Goal: Task Accomplishment & Management: Manage account settings

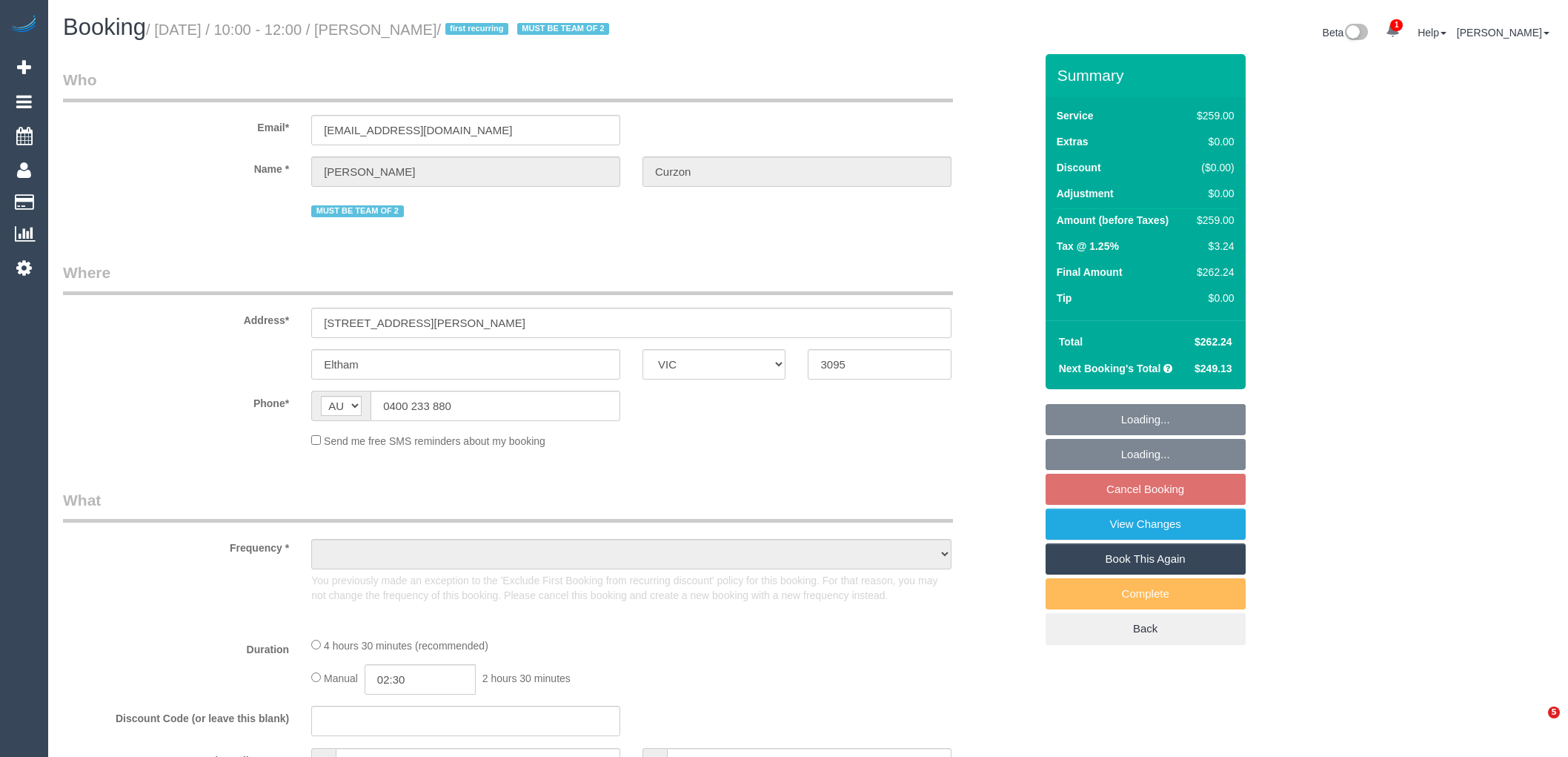
select select "VIC"
select select "object:635"
select select "string:stripe-pm_1S3QOl2GScqysDRVzeorDxY4"
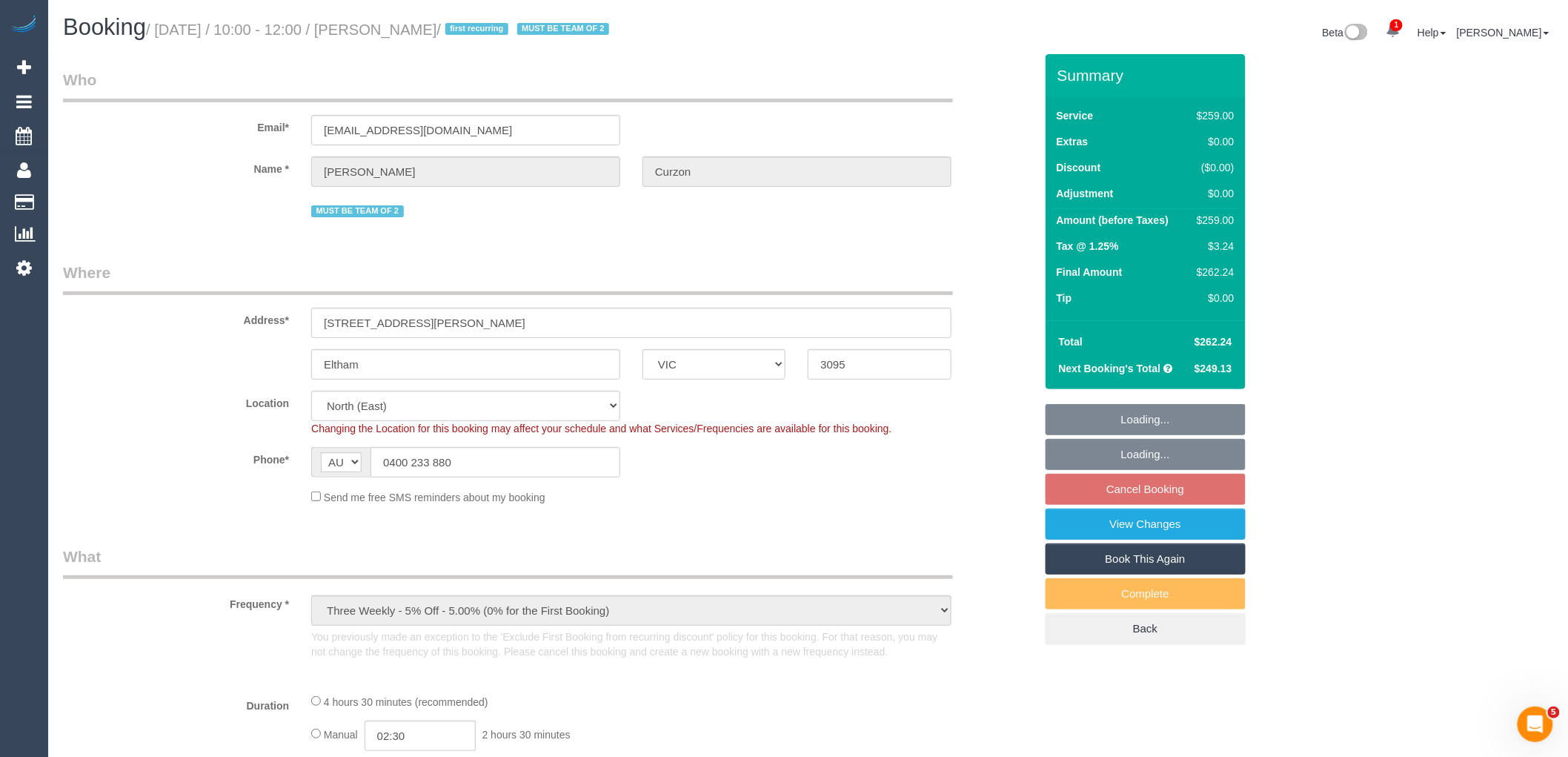
select select "object:642"
select select "number:27"
select select "number:14"
select select "number:18"
select select "number:24"
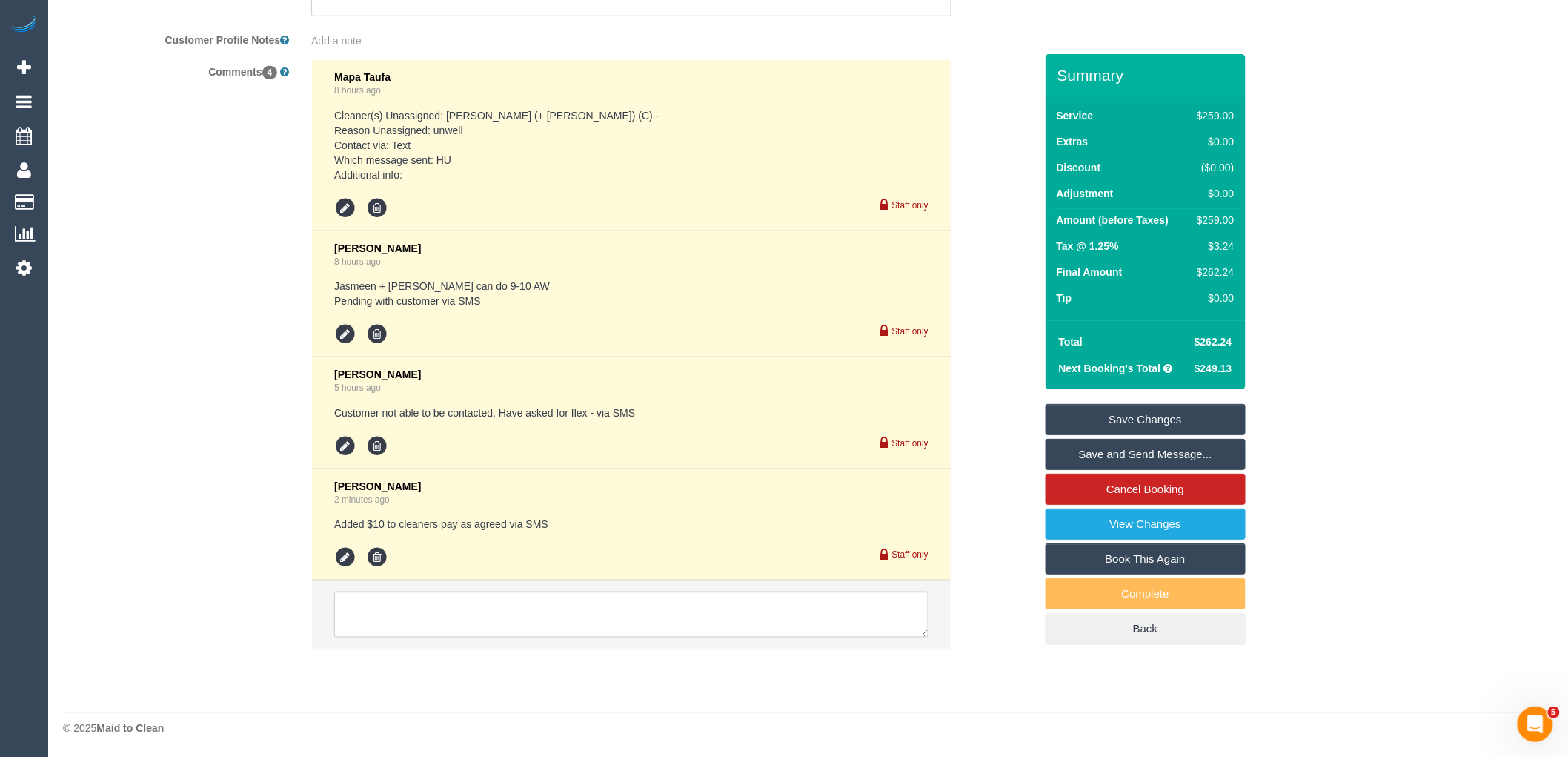
scroll to position [2805, 0]
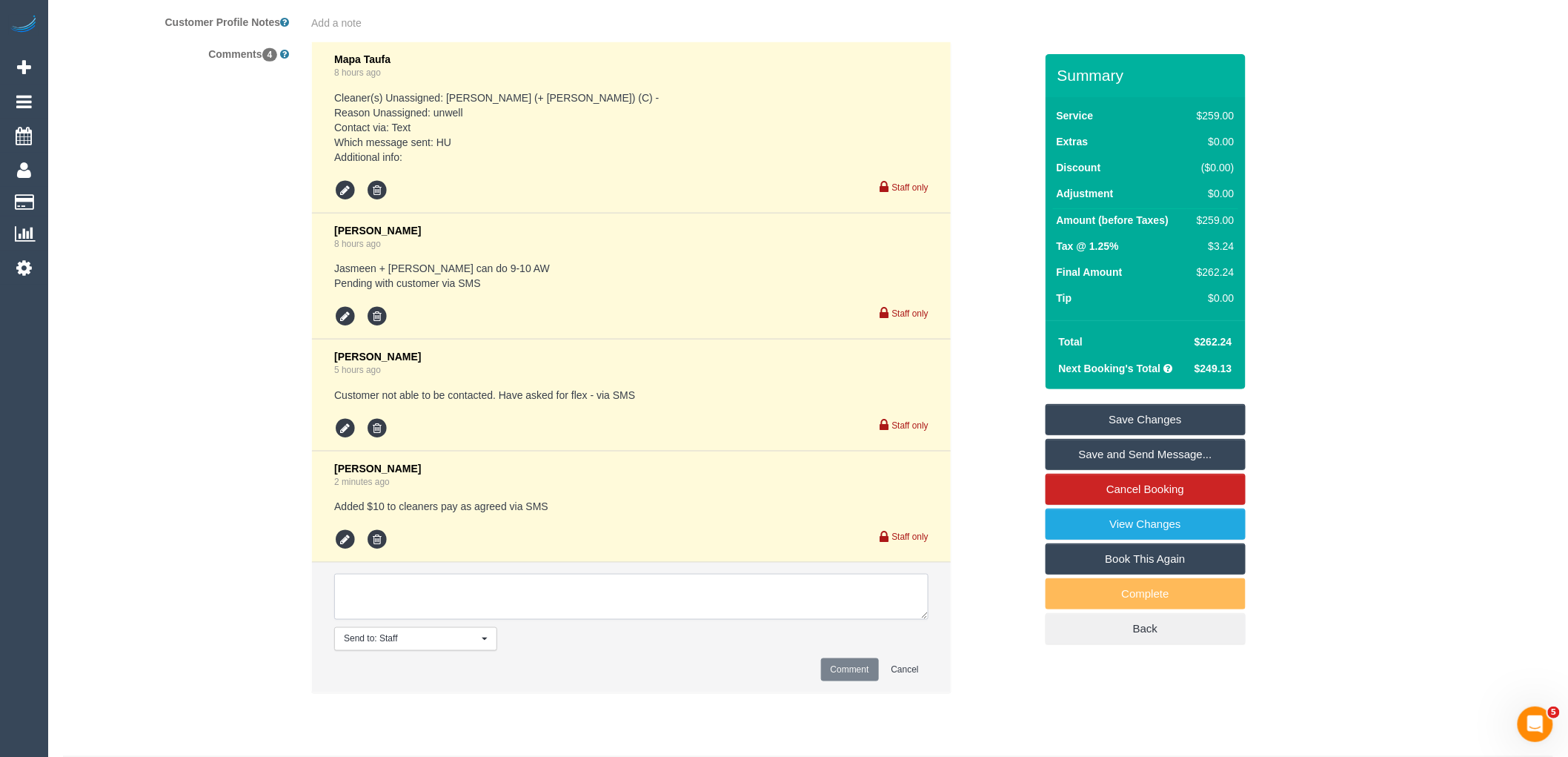
click at [445, 613] on textarea at bounding box center [631, 597] width 594 height 46
type textarea "T"
type textarea "A"
drag, startPoint x: 345, startPoint y: 603, endPoint x: 367, endPoint y: 602, distance: 22.0
click at [346, 603] on textarea at bounding box center [631, 597] width 594 height 46
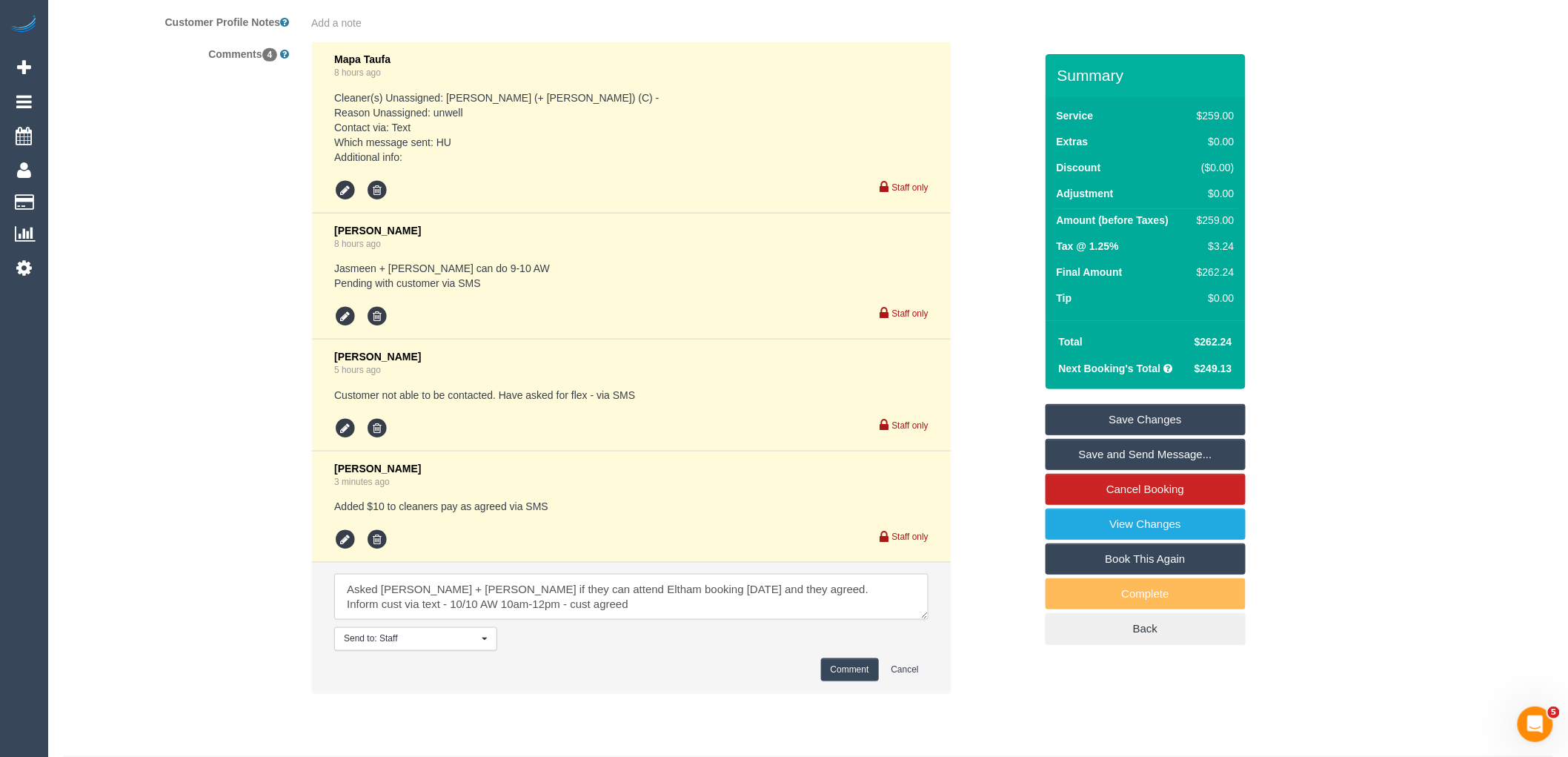
type textarea "Asked Jasmeen + Harpreet if they can attend Eltham booking tomorrow and they ag…"
click at [832, 678] on button "Comment" at bounding box center [850, 670] width 58 height 23
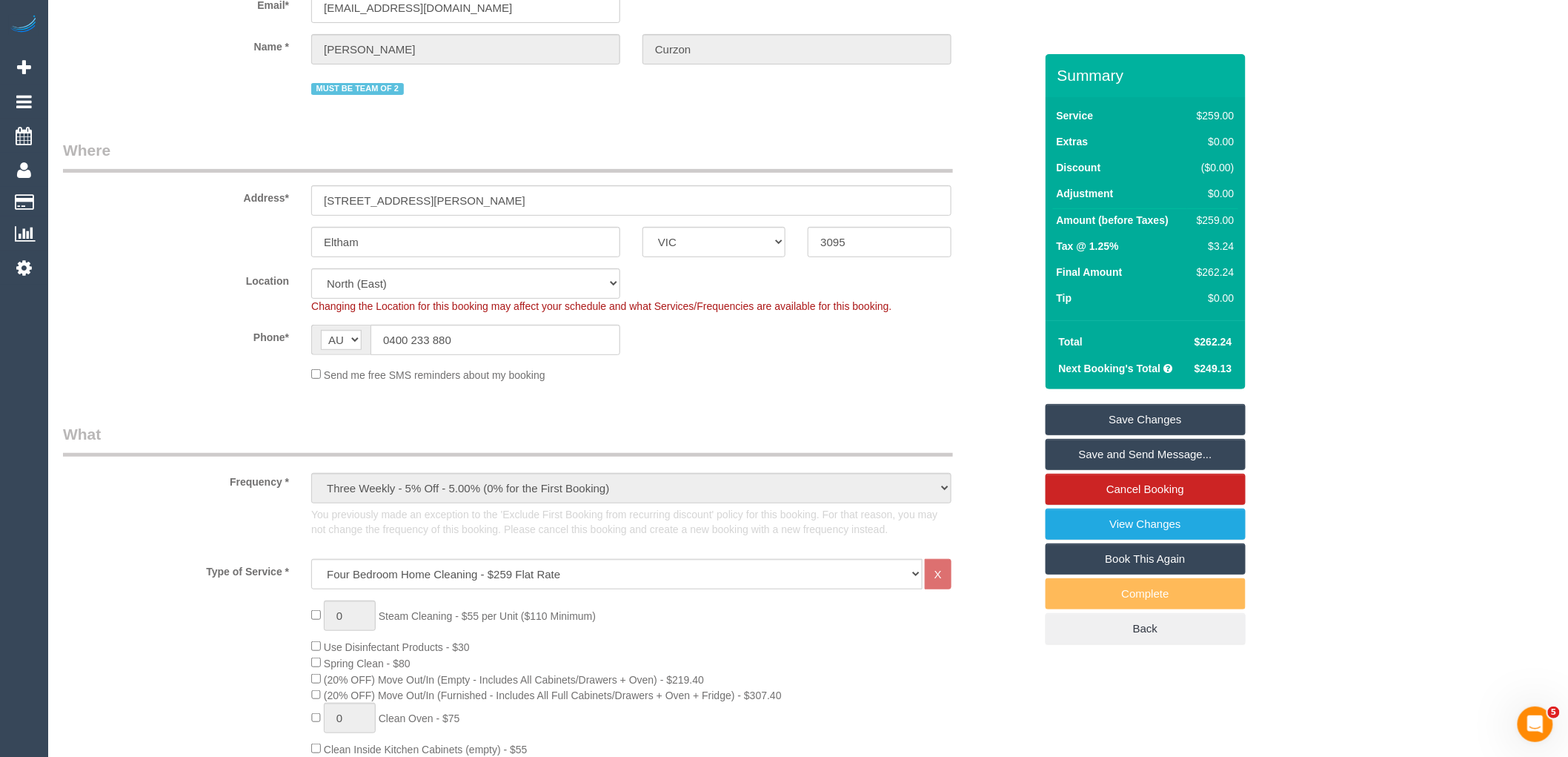
scroll to position [0, 0]
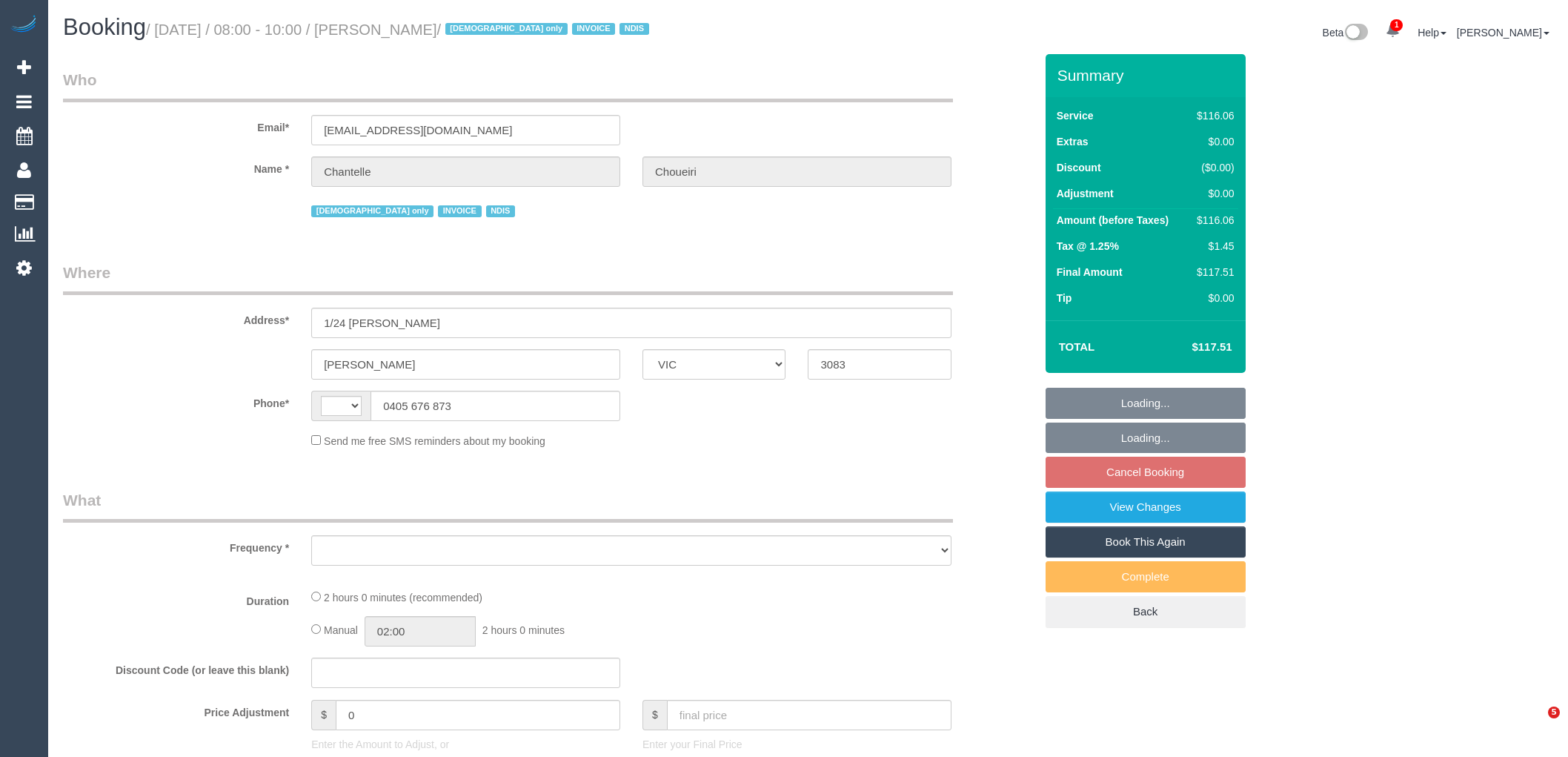
select select "VIC"
select select "string:AU"
select select "object:348"
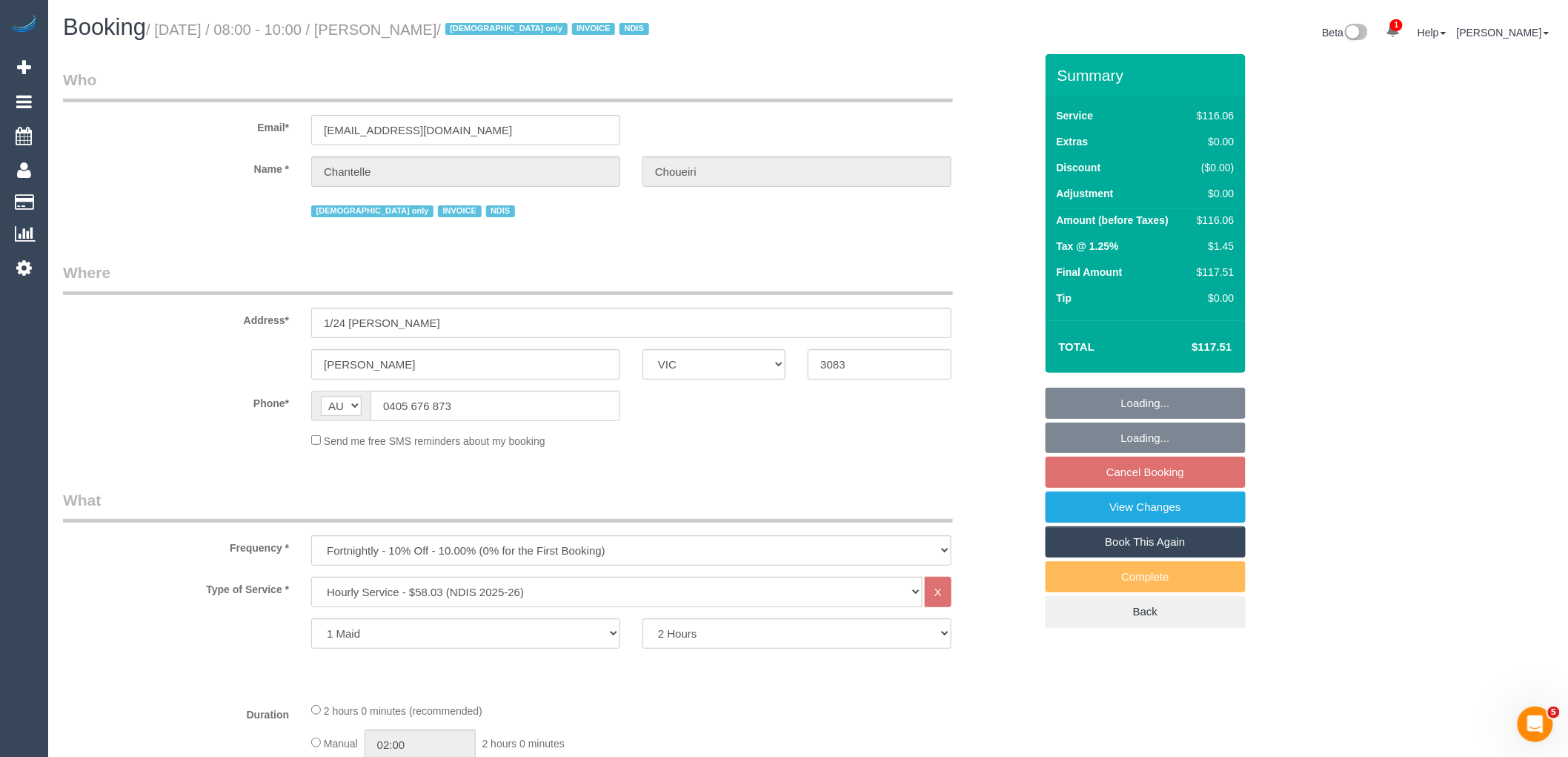
select select "number:28"
select select "number:14"
select select "number:19"
select select "number:23"
select select "number:35"
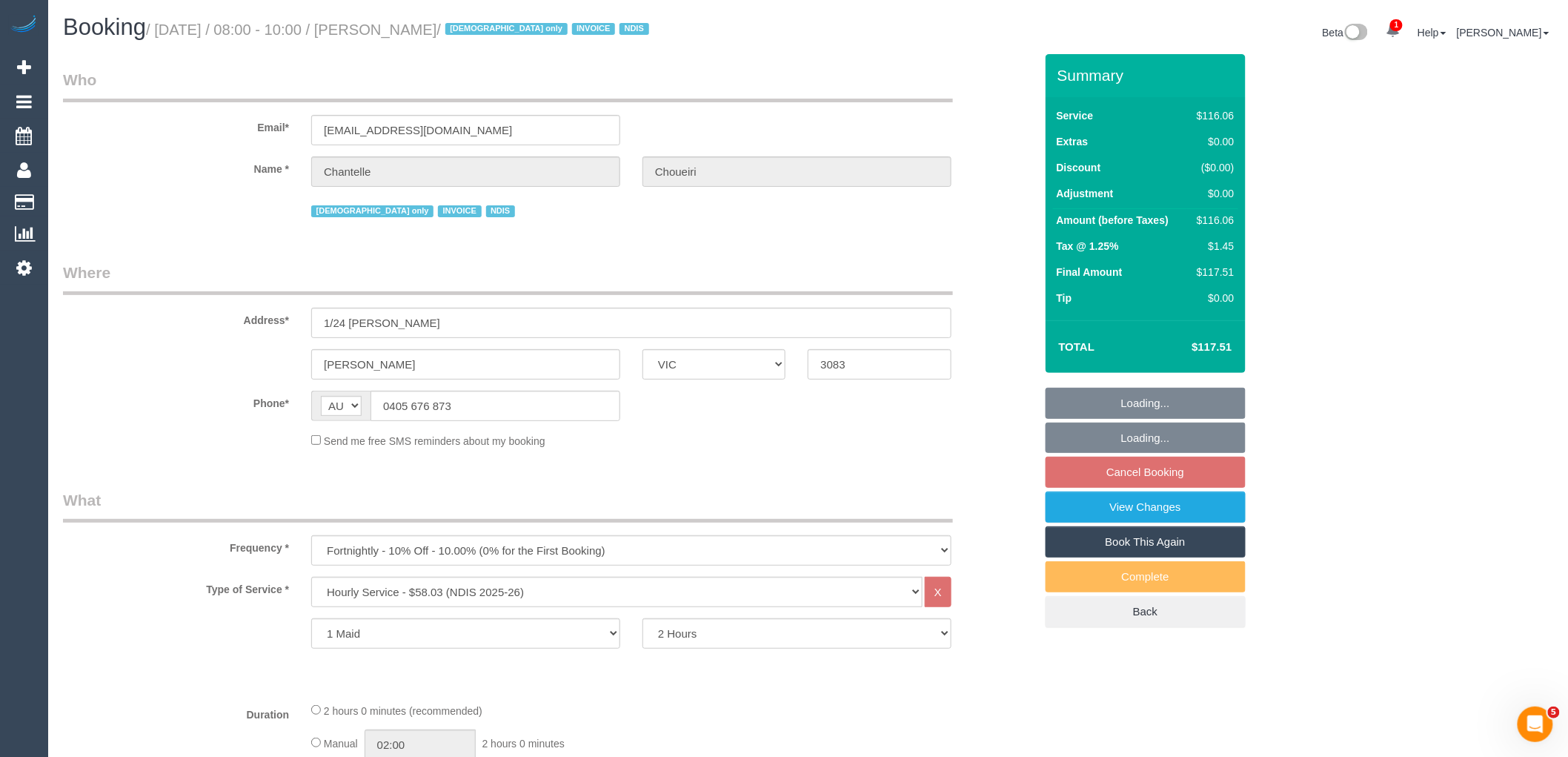
select select "number:13"
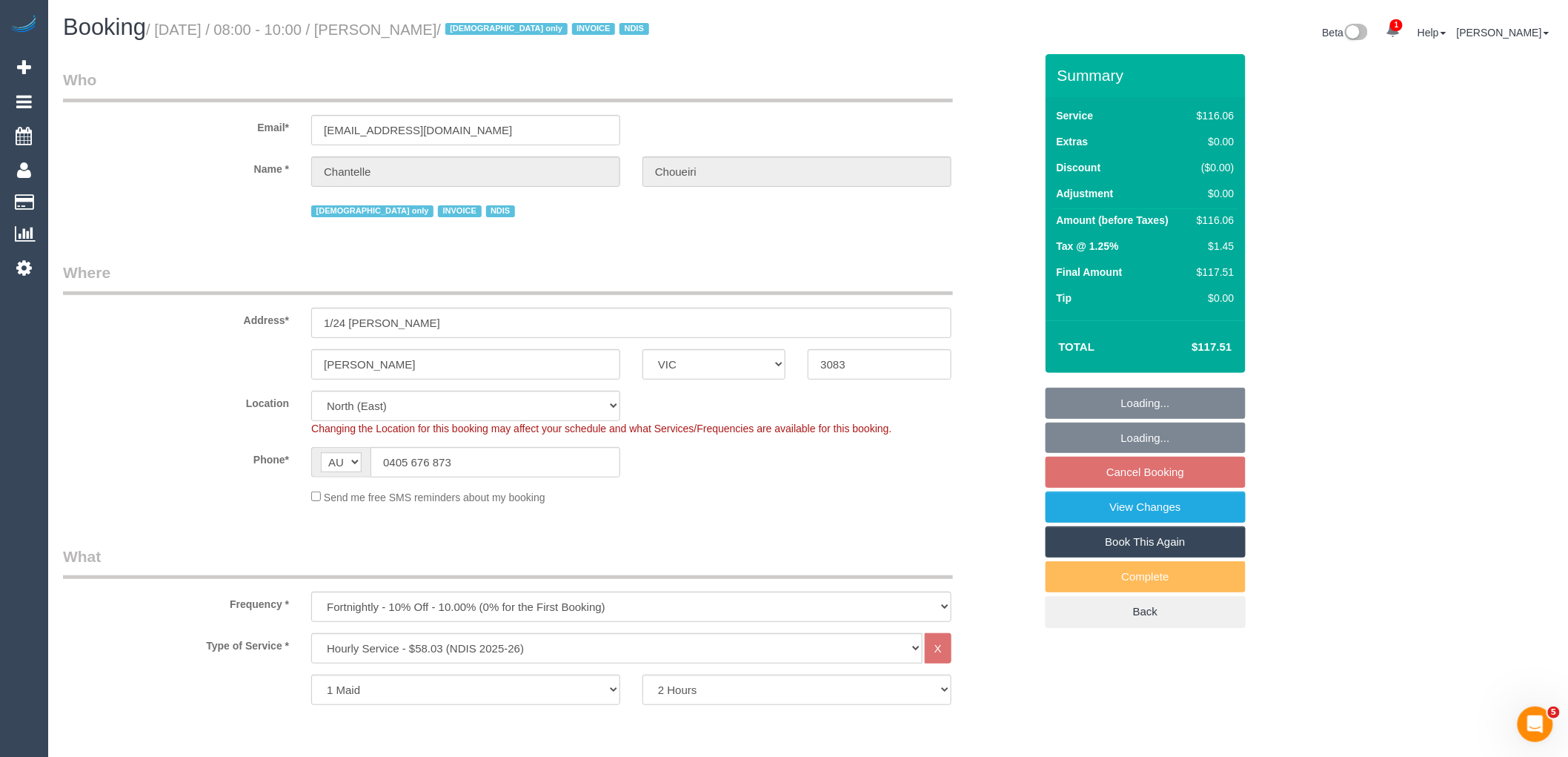
select select "object:1382"
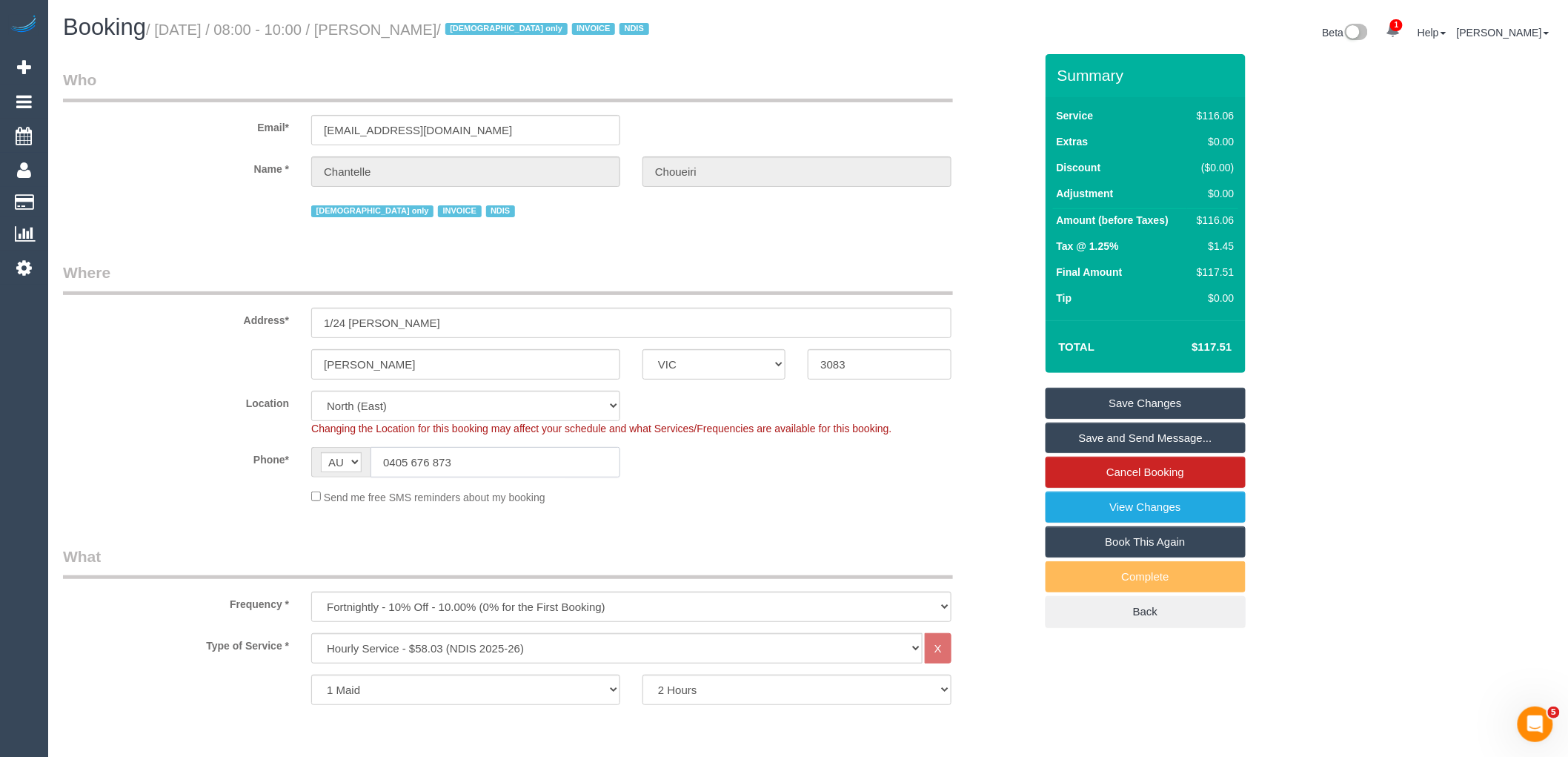
drag, startPoint x: 479, startPoint y: 463, endPoint x: 389, endPoint y: 449, distance: 91.1
click at [389, 449] on input "0405 676 873" at bounding box center [496, 462] width 250 height 30
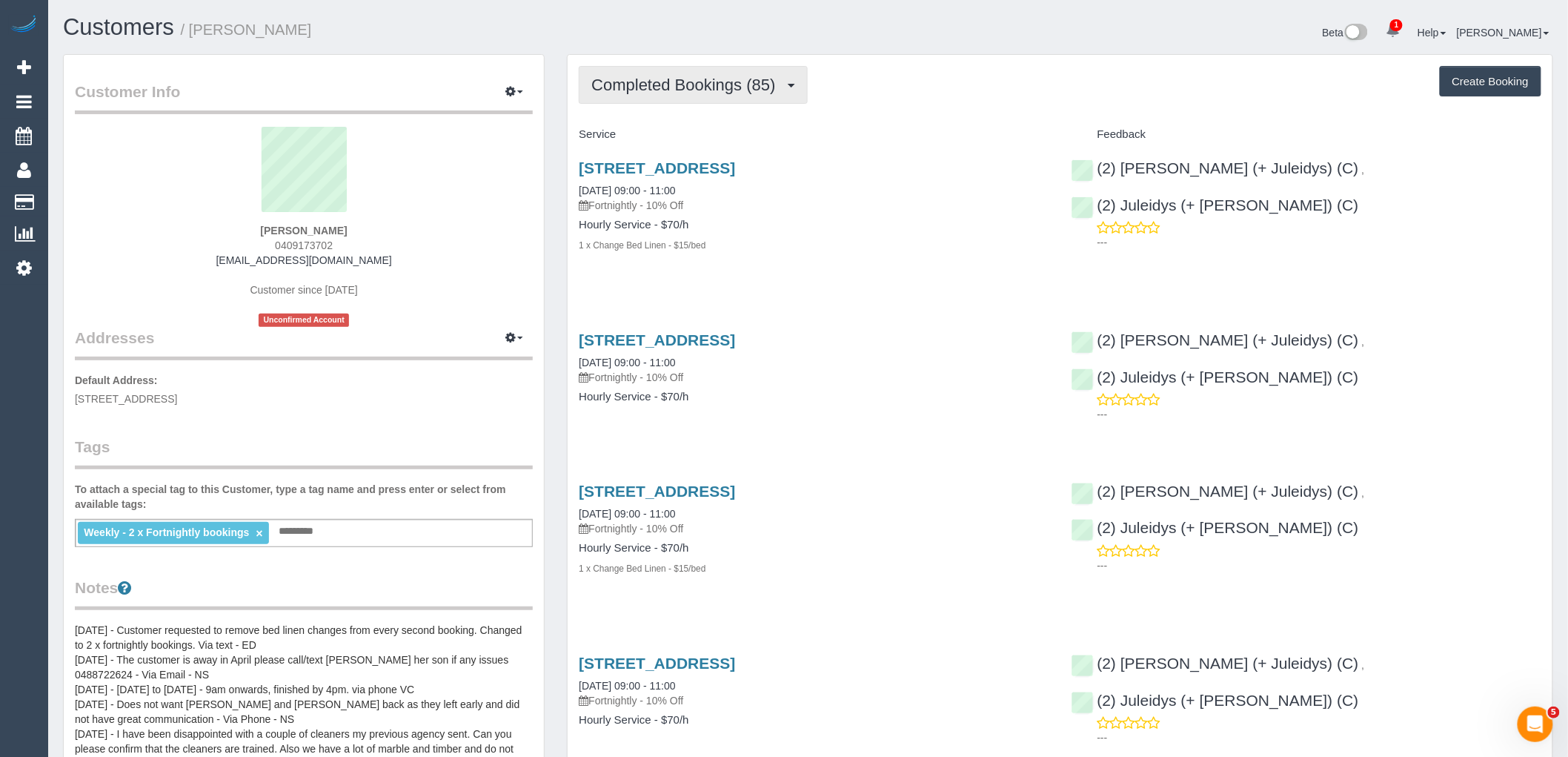
click at [721, 90] on span "Completed Bookings (85)" at bounding box center [687, 85] width 191 height 19
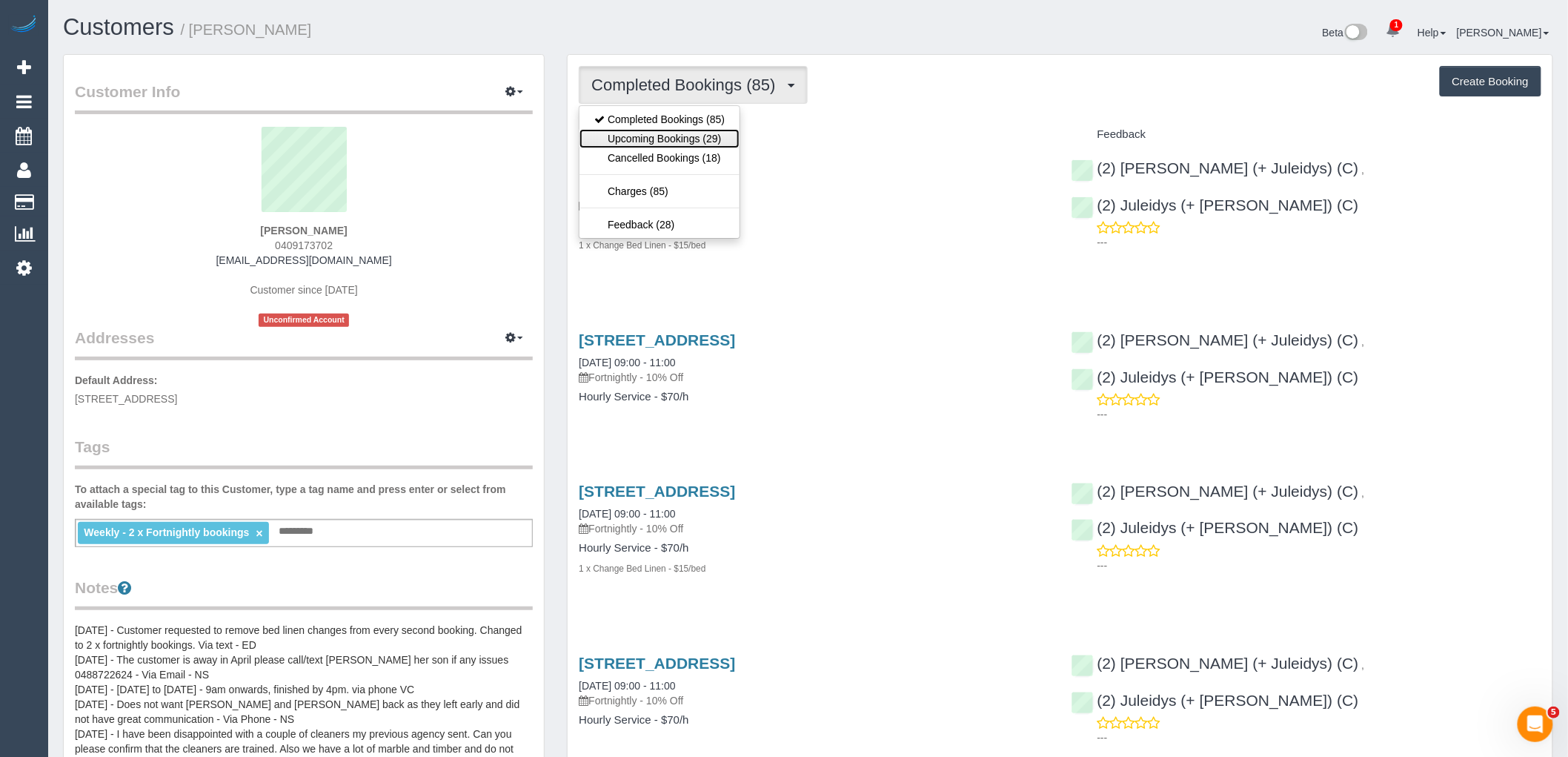
click at [686, 144] on link "Upcoming Bookings (29)" at bounding box center [659, 138] width 160 height 19
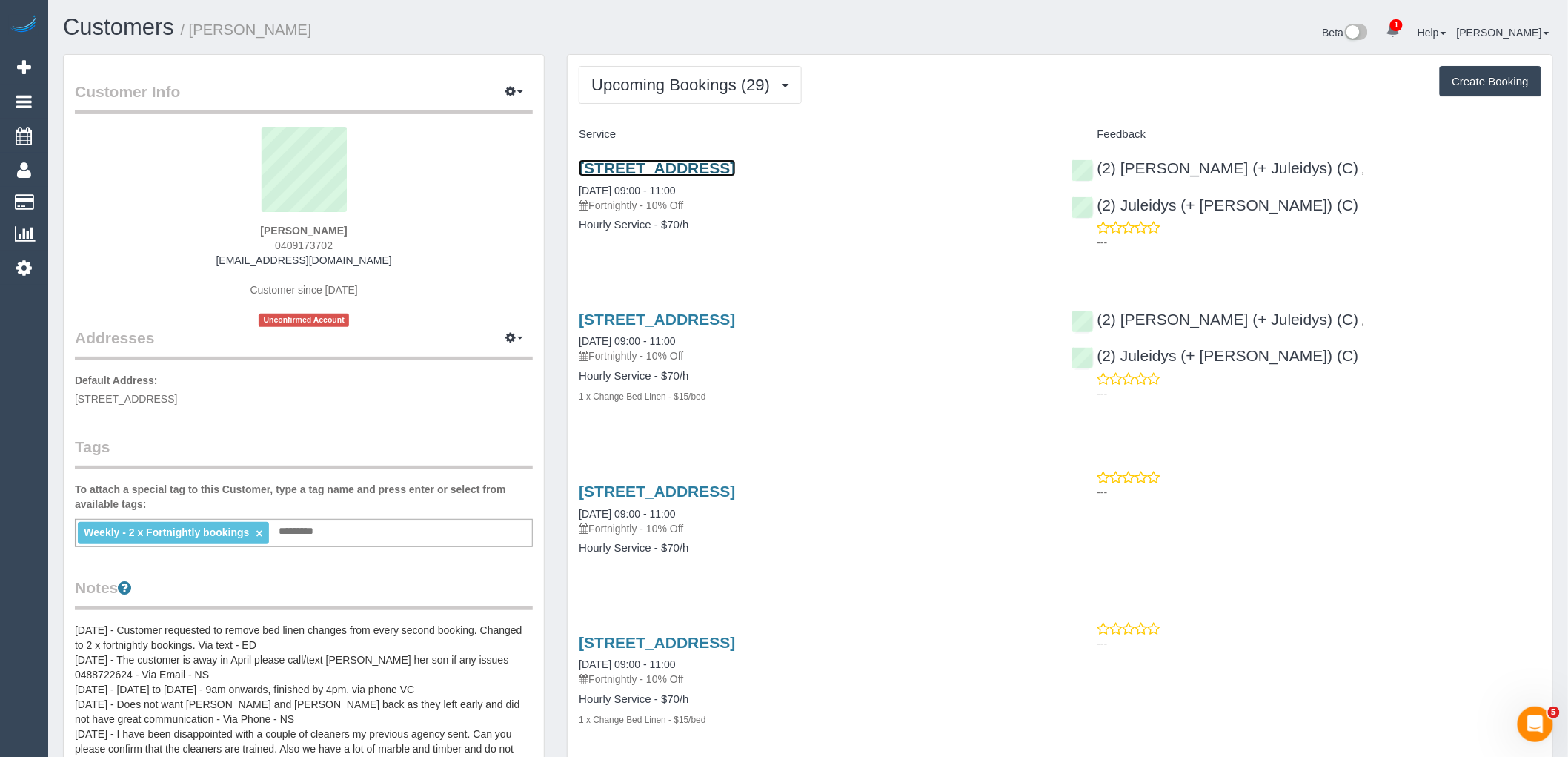
click at [736, 169] on link "[STREET_ADDRESS]" at bounding box center [657, 168] width 156 height 17
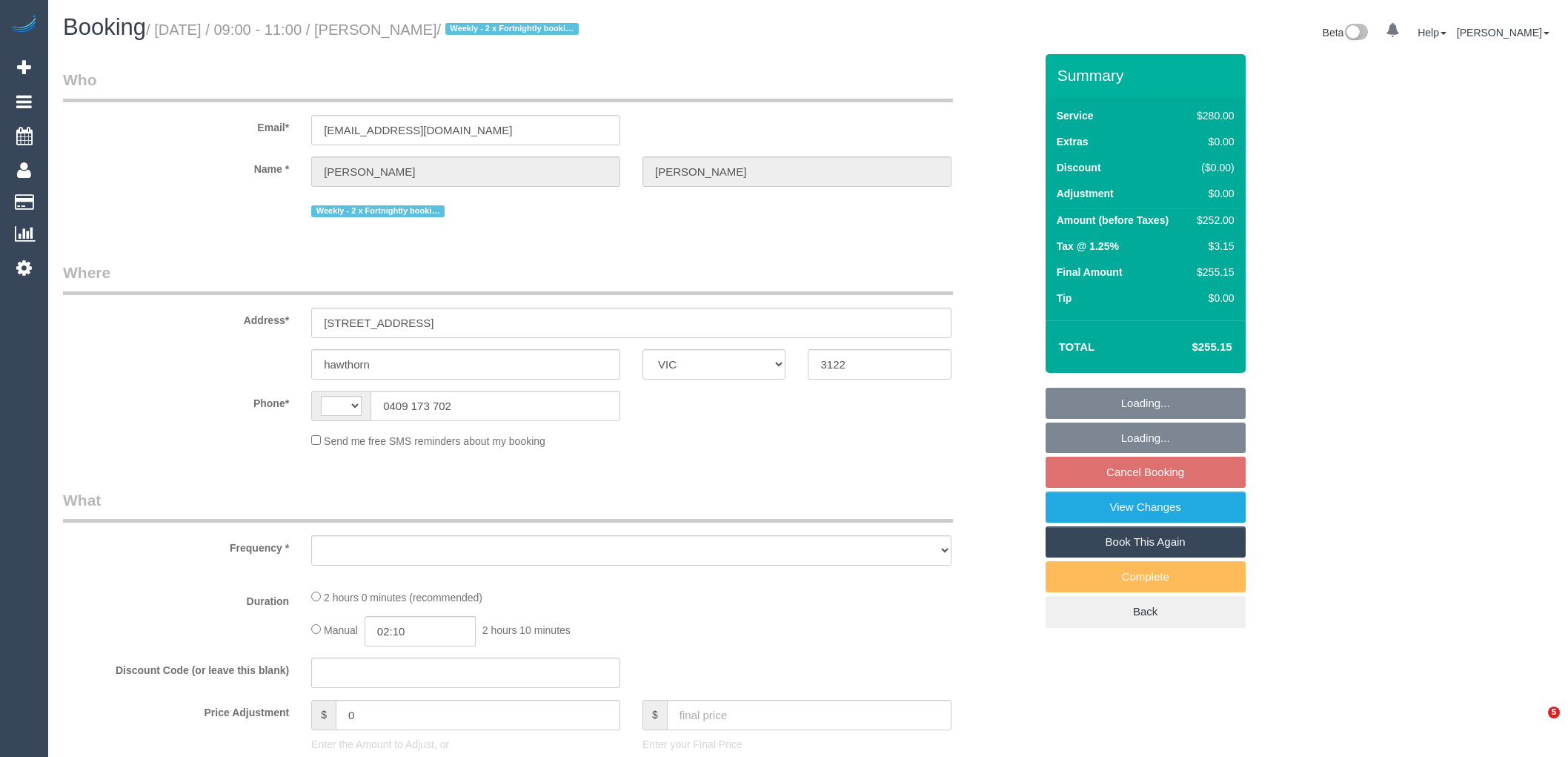
select select "VIC"
select select "string:stripe-pm_1NkeKZ2GScqysDRVf1GuqPXX"
select select "number:27"
select select "number:14"
select select "number:19"
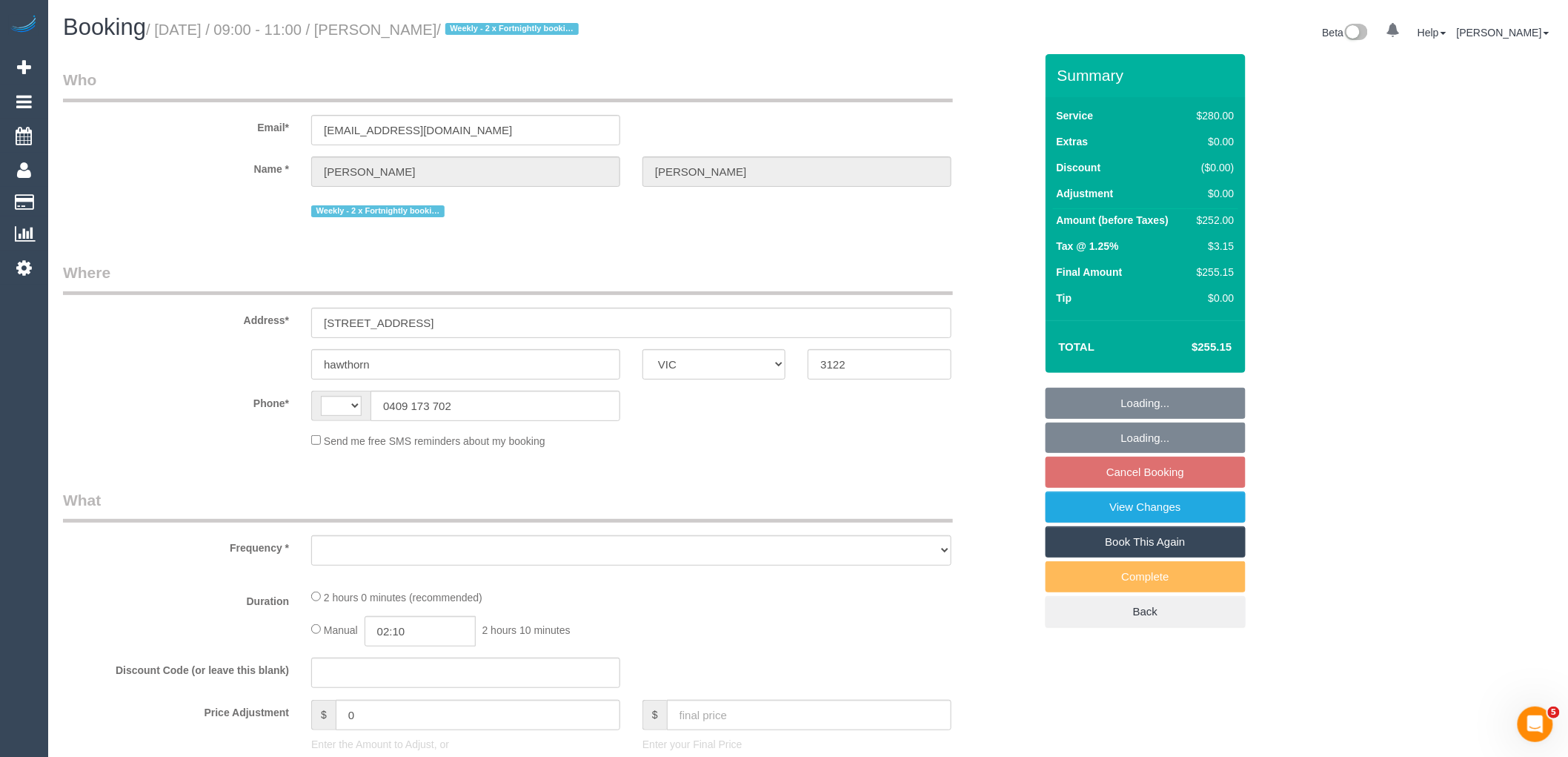
select select "number:22"
select select "number:35"
select select "number:11"
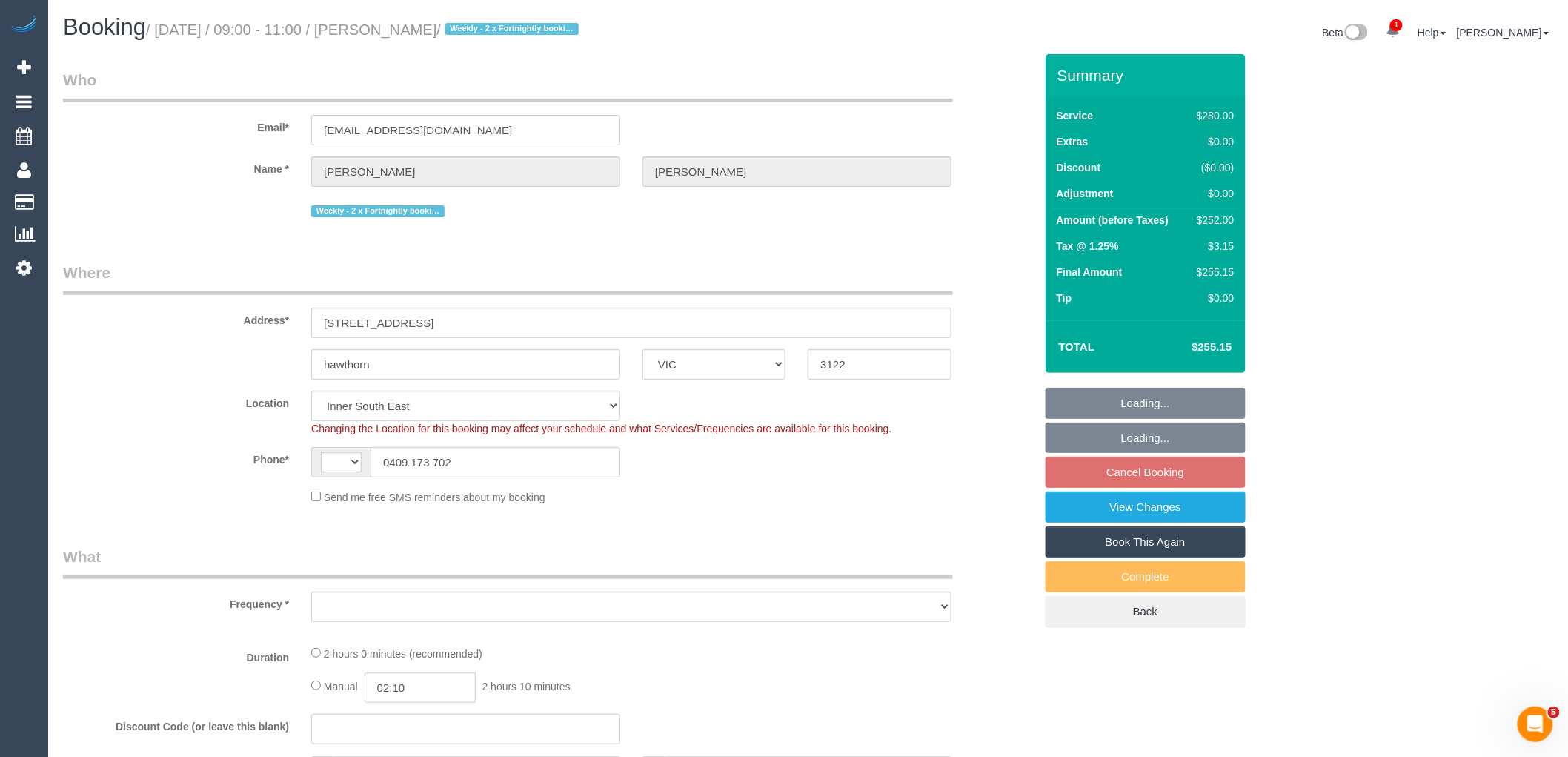
select select "string:AU"
select select "object:698"
select select "2"
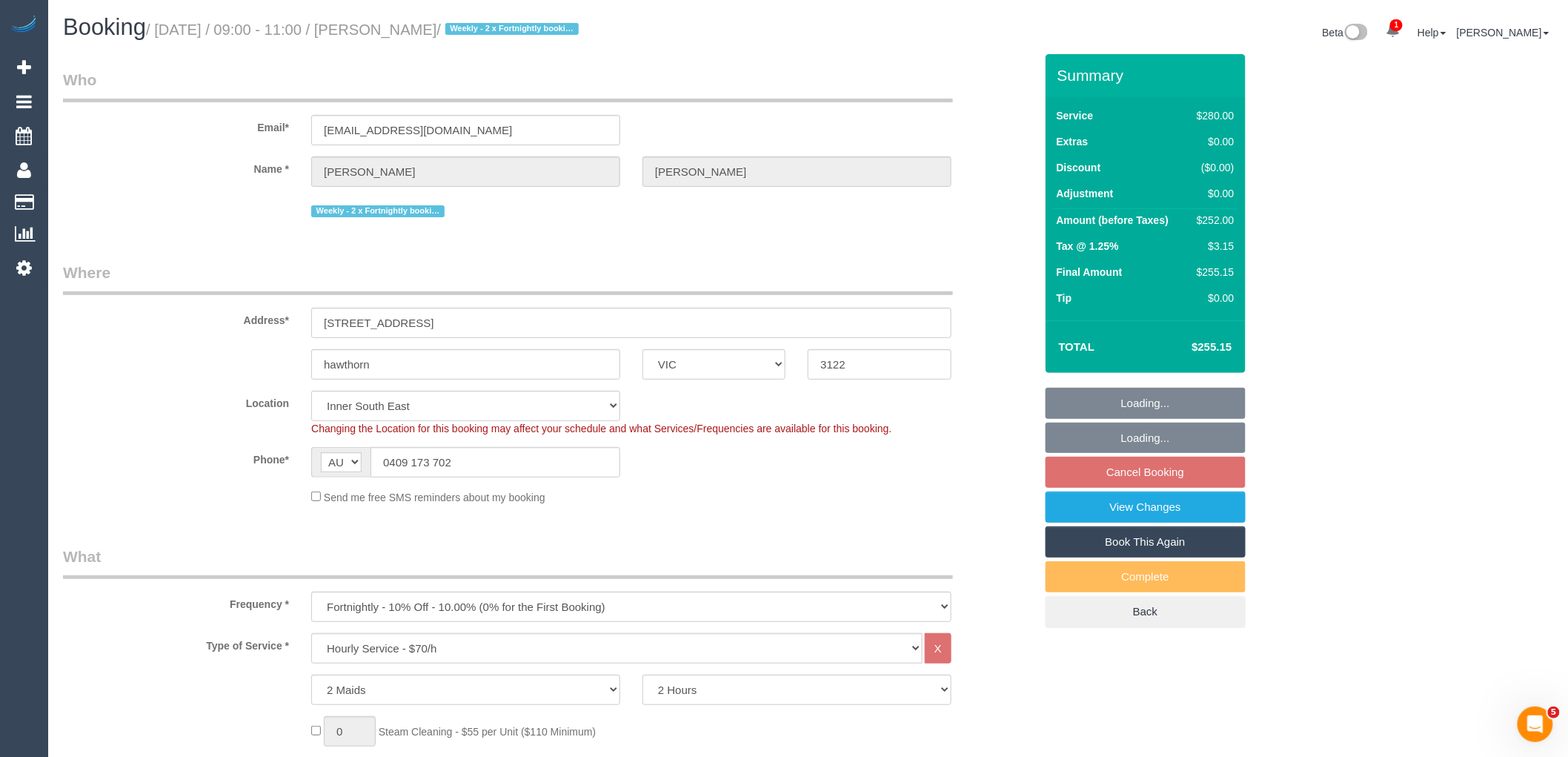
select select "object:1313"
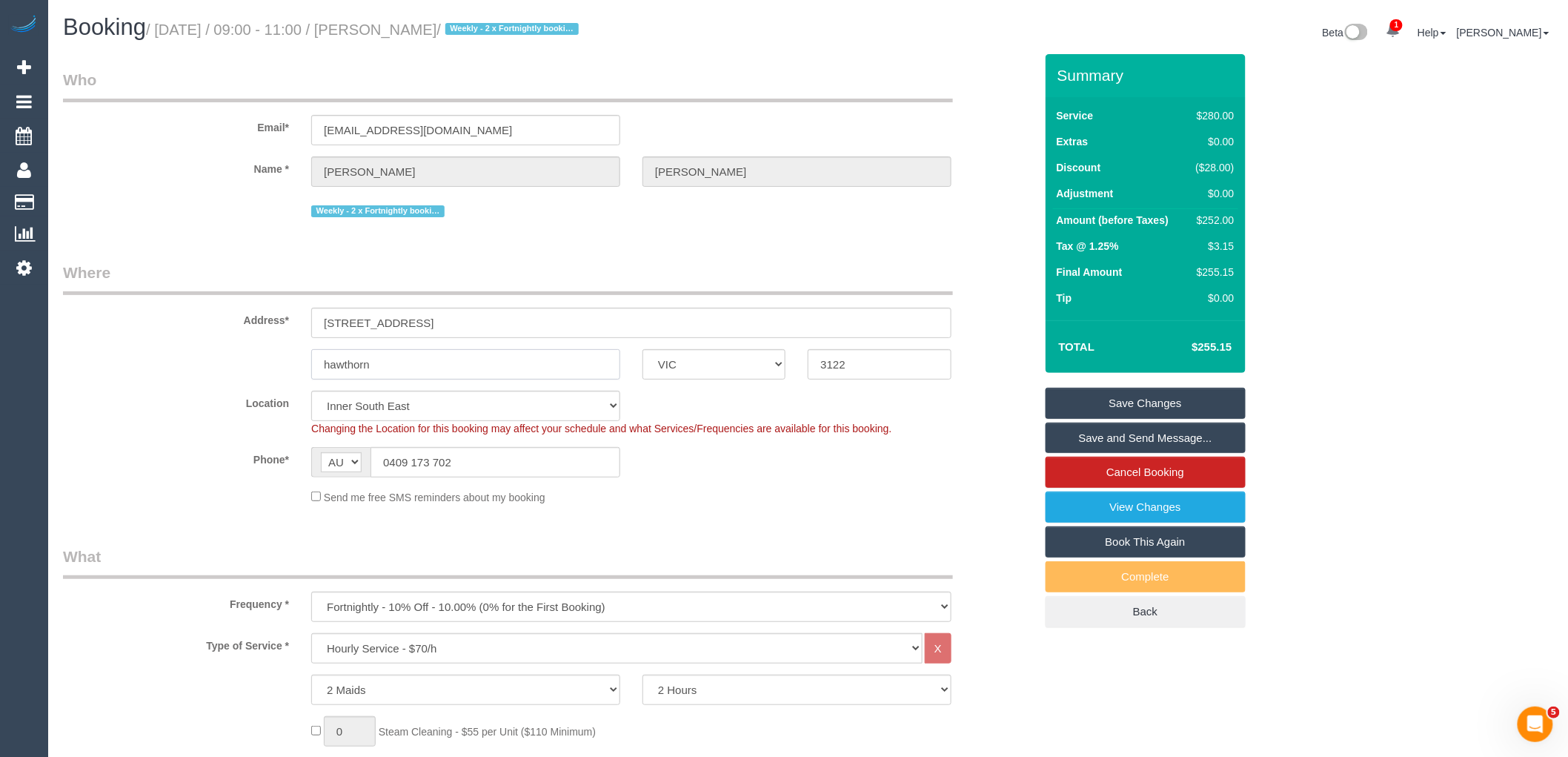
click at [358, 373] on input "hawthorn" at bounding box center [466, 364] width 309 height 30
